Goal: Communication & Community: Answer question/provide support

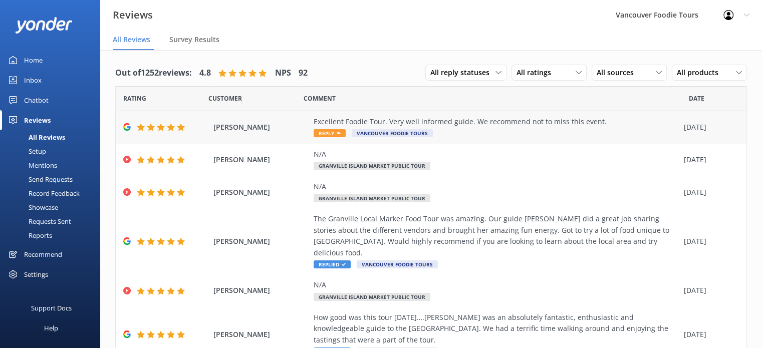
click at [444, 128] on div "Excellent Foodie Tour. Very well informed guide. We recommend not to miss this …" at bounding box center [495, 127] width 365 height 23
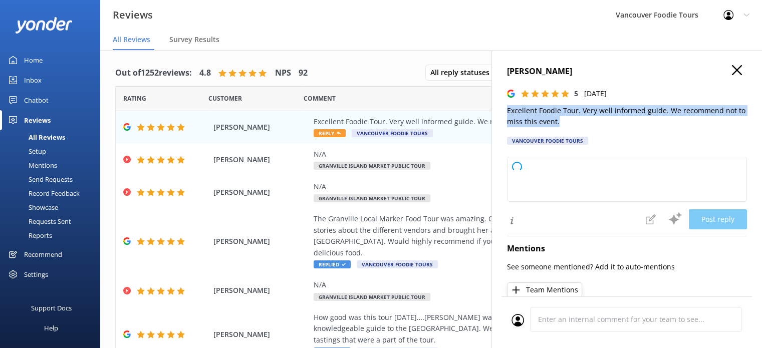
drag, startPoint x: 503, startPoint y: 110, endPoint x: 575, endPoint y: 124, distance: 73.5
click at [575, 124] on div "[PERSON_NAME] 5 [DATE] Excellent Foodie Tour. Very well informed guide. We reco…" at bounding box center [626, 224] width 270 height 348
type textarea "Thank you so much for your wonderful review! We're delighted to hear you enjoye…"
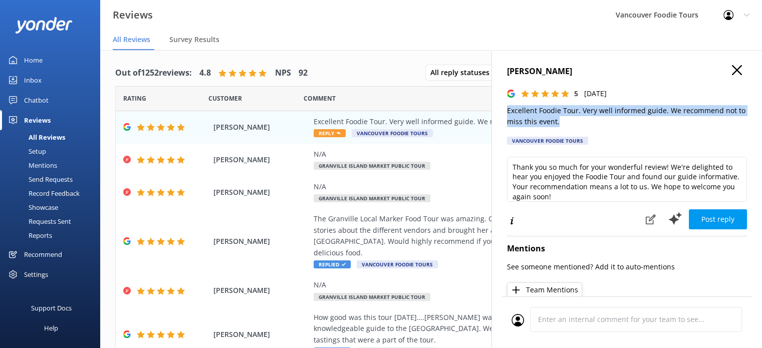
copy p "Excellent Foodie Tour. Very well informed guide. We recommend not to miss this …"
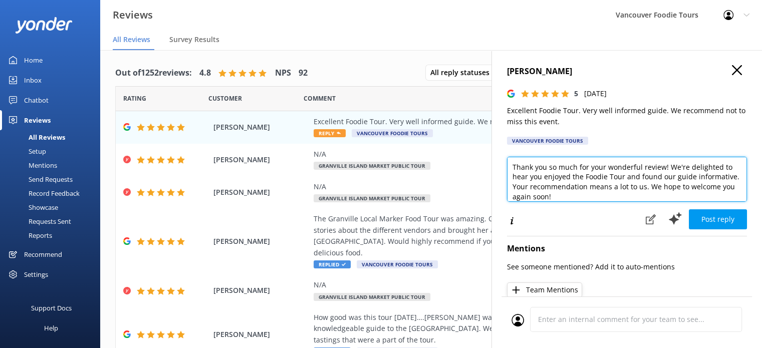
click at [578, 187] on textarea "Thank you so much for your wonderful review! We're delighted to hear you enjoye…" at bounding box center [627, 179] width 240 height 45
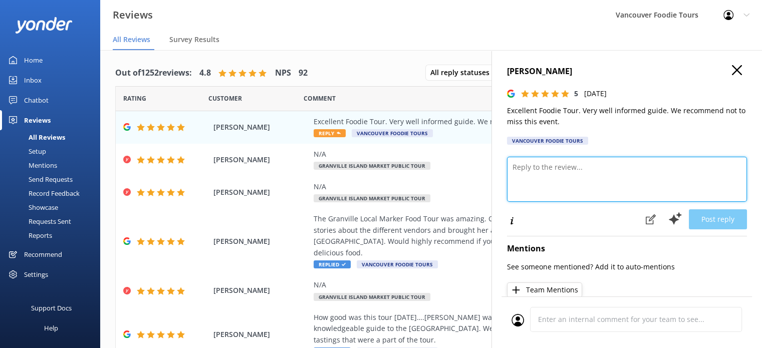
paste textarea "Hi [PERSON_NAME], Thank you so much for your kind words! We’re delighted you en…"
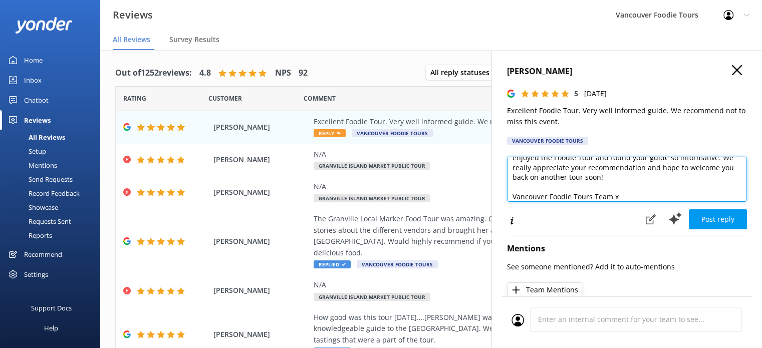
scroll to position [5, 0]
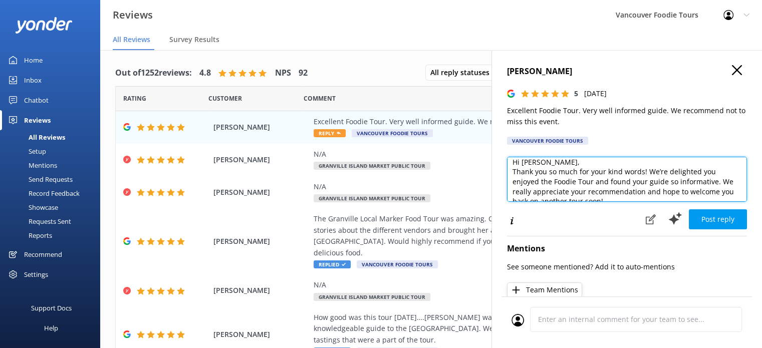
click at [577, 158] on textarea "Hi [PERSON_NAME], Thank you so much for your kind words! We’re delighted you en…" at bounding box center [627, 179] width 240 height 45
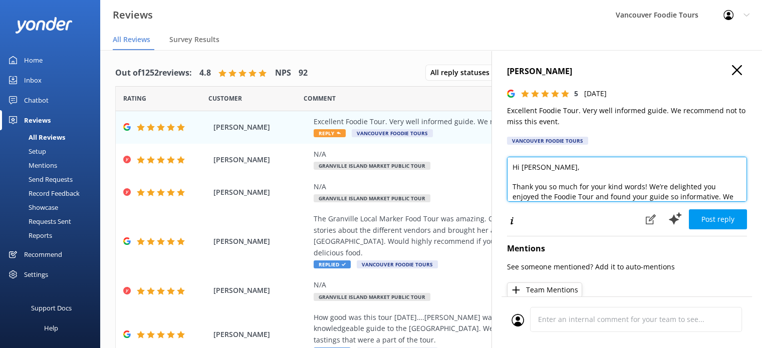
scroll to position [20, 0]
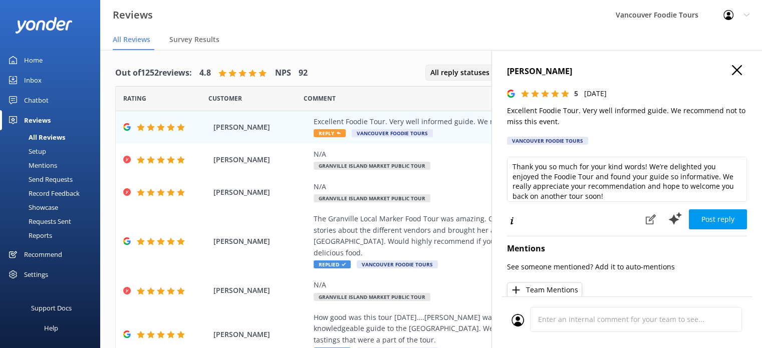
drag, startPoint x: 582, startPoint y: 70, endPoint x: 480, endPoint y: 70, distance: 101.7
click at [480, 70] on div "Out of 1252 reviews: 4.8 NPS 92 All reply statuses All reply statuses Needs a r…" at bounding box center [431, 209] width 662 height 318
click at [509, 67] on h4 "[PERSON_NAME]" at bounding box center [627, 71] width 240 height 13
click at [505, 71] on div "[PERSON_NAME] 5 [DATE] Excellent Foodie Tour. Very well informed guide. We reco…" at bounding box center [626, 224] width 270 height 348
drag, startPoint x: 507, startPoint y: 71, endPoint x: 573, endPoint y: 71, distance: 66.1
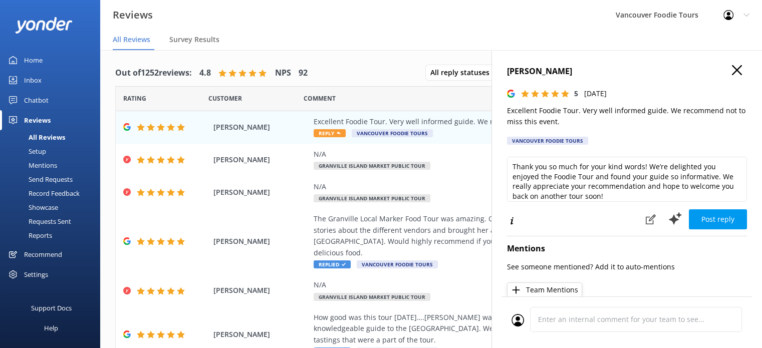
click at [575, 72] on h4 "[PERSON_NAME]" at bounding box center [627, 71] width 240 height 13
copy h4 "[PERSON_NAME]"
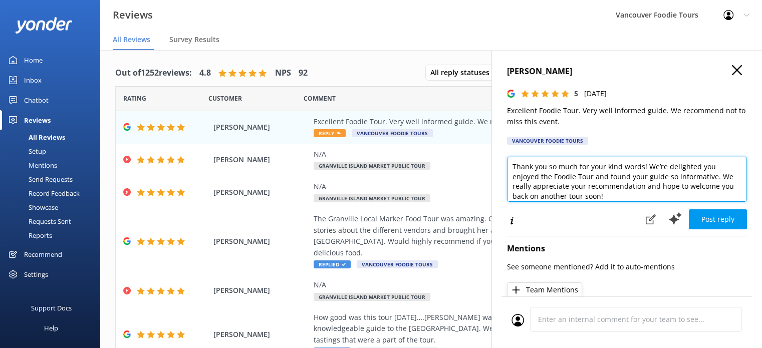
drag, startPoint x: 553, startPoint y: 176, endPoint x: 591, endPoint y: 175, distance: 38.1
click at [591, 175] on textarea "Hi [PERSON_NAME], Thank you so much for your kind words! We’re delighted you en…" at bounding box center [627, 179] width 240 height 45
type textarea "Hi [PERSON_NAME], Thank you so much for your kind words! We’re delighted you en…"
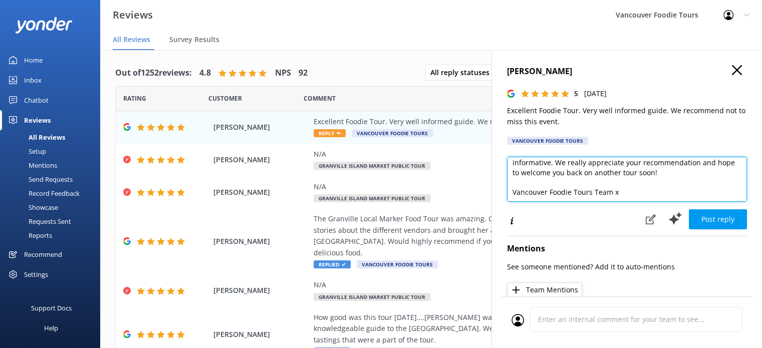
scroll to position [44, 0]
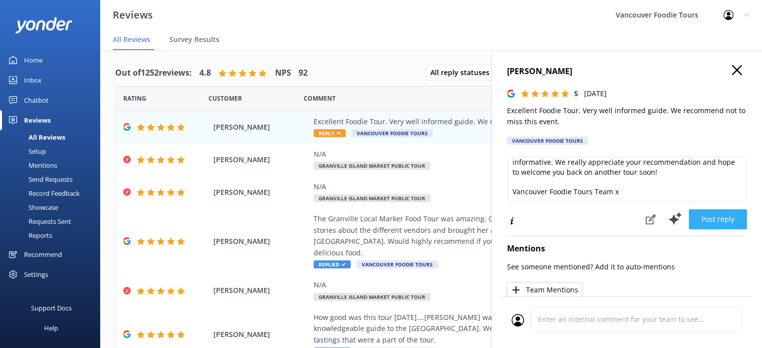
click at [722, 212] on button "Post reply" at bounding box center [718, 219] width 58 height 20
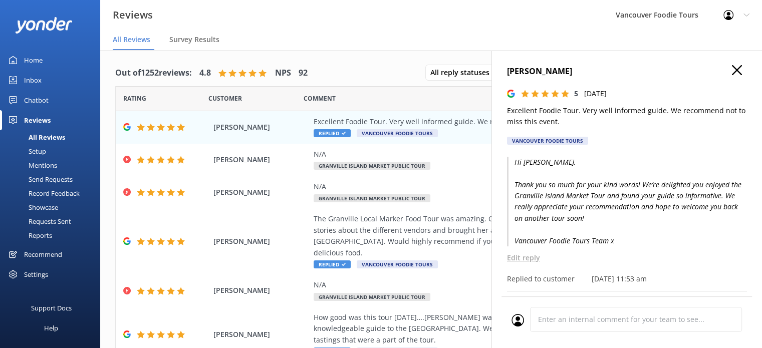
click at [732, 72] on icon "button" at bounding box center [737, 70] width 10 height 10
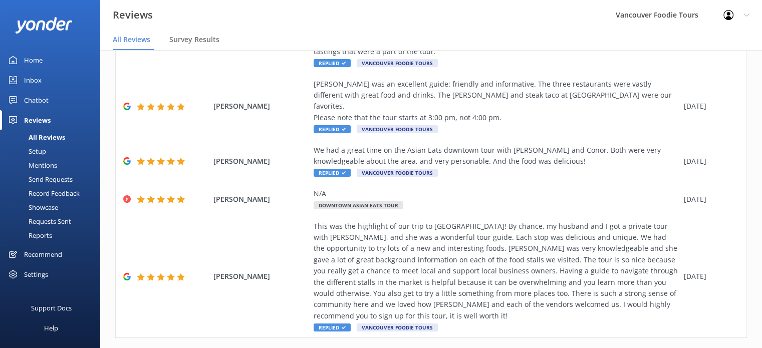
scroll to position [0, 0]
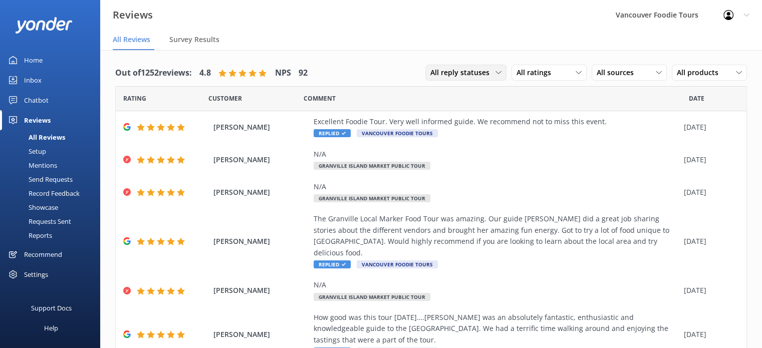
click at [481, 76] on span "All reply statuses" at bounding box center [462, 72] width 65 height 11
click at [471, 108] on link "Needs a reply" at bounding box center [470, 114] width 89 height 20
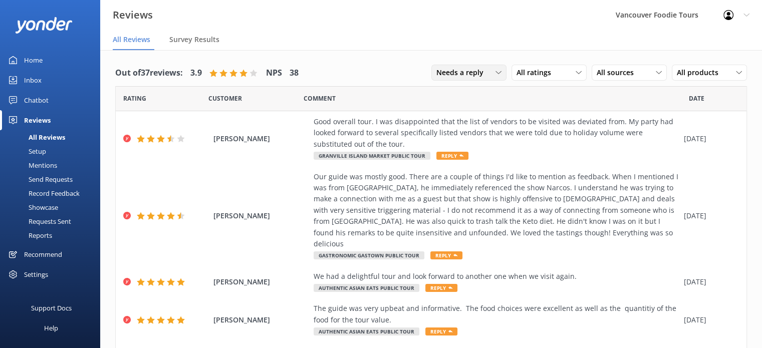
click at [471, 75] on span "Needs a reply" at bounding box center [462, 72] width 53 height 11
click at [468, 96] on div "All reply statuses" at bounding box center [461, 93] width 49 height 10
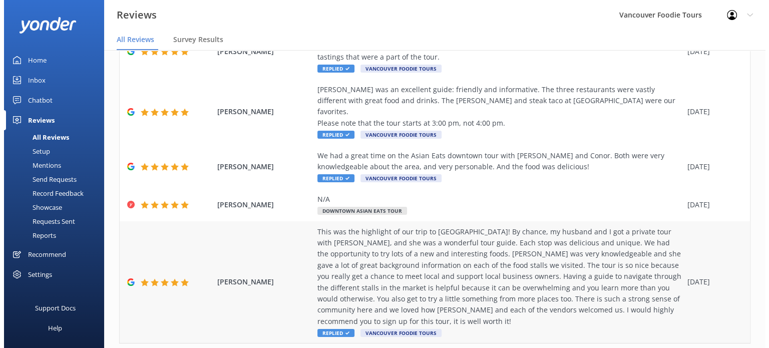
scroll to position [284, 0]
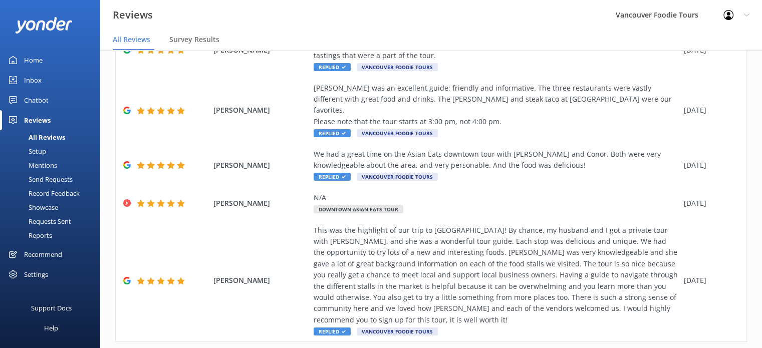
click at [40, 83] on div "Inbox" at bounding box center [33, 80] width 18 height 20
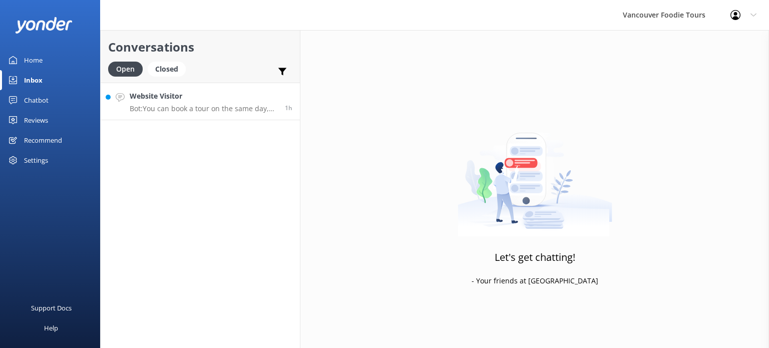
click at [224, 101] on h4 "Website Visitor" at bounding box center [204, 96] width 148 height 11
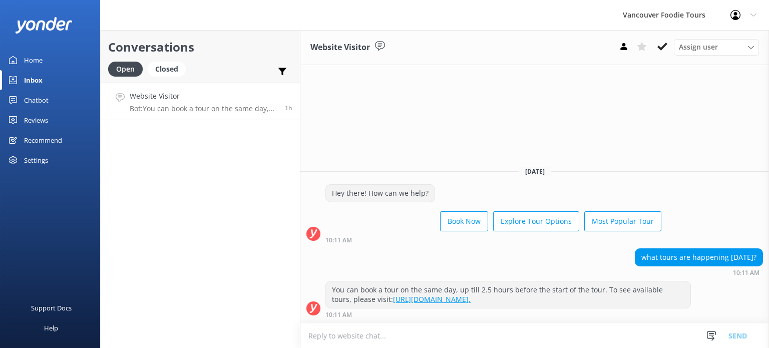
click at [447, 303] on link "[URL][DOMAIN_NAME]." at bounding box center [432, 299] width 78 height 10
click at [657, 48] on button at bounding box center [662, 46] width 18 height 15
